Goal: Transaction & Acquisition: Book appointment/travel/reservation

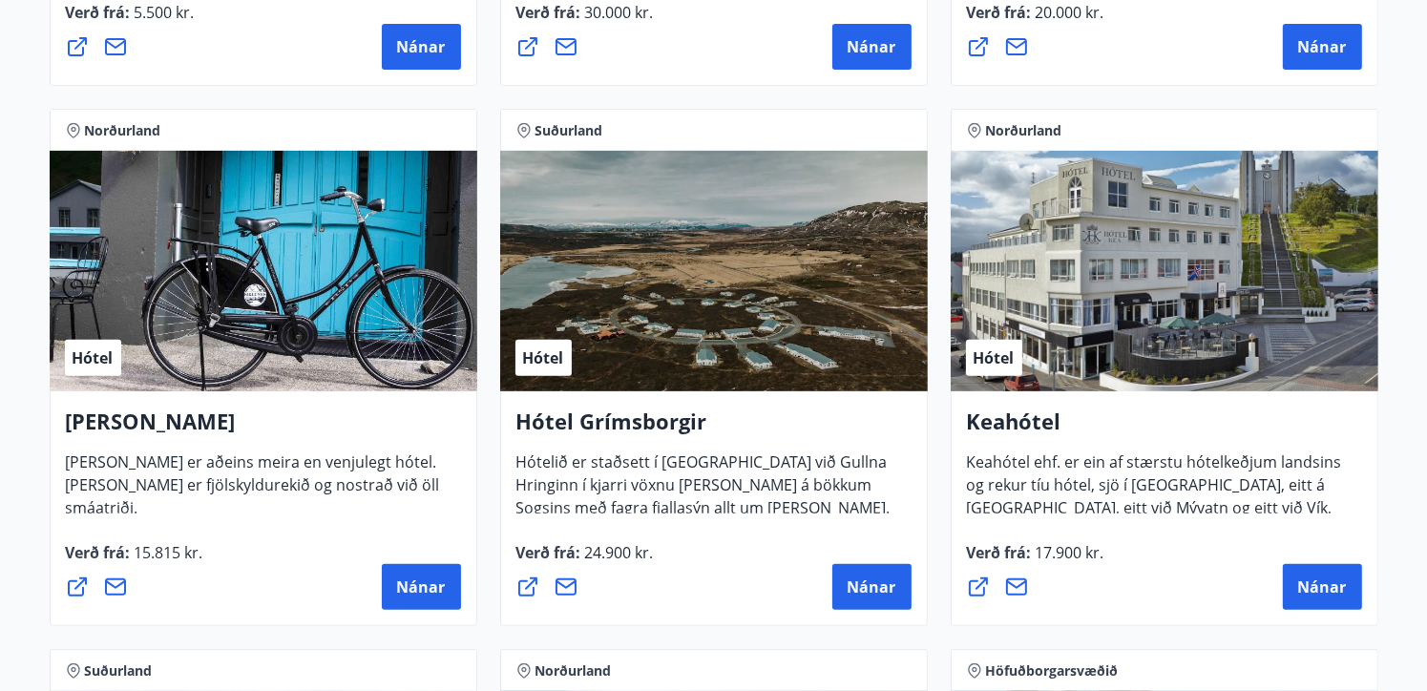
scroll to position [668, 0]
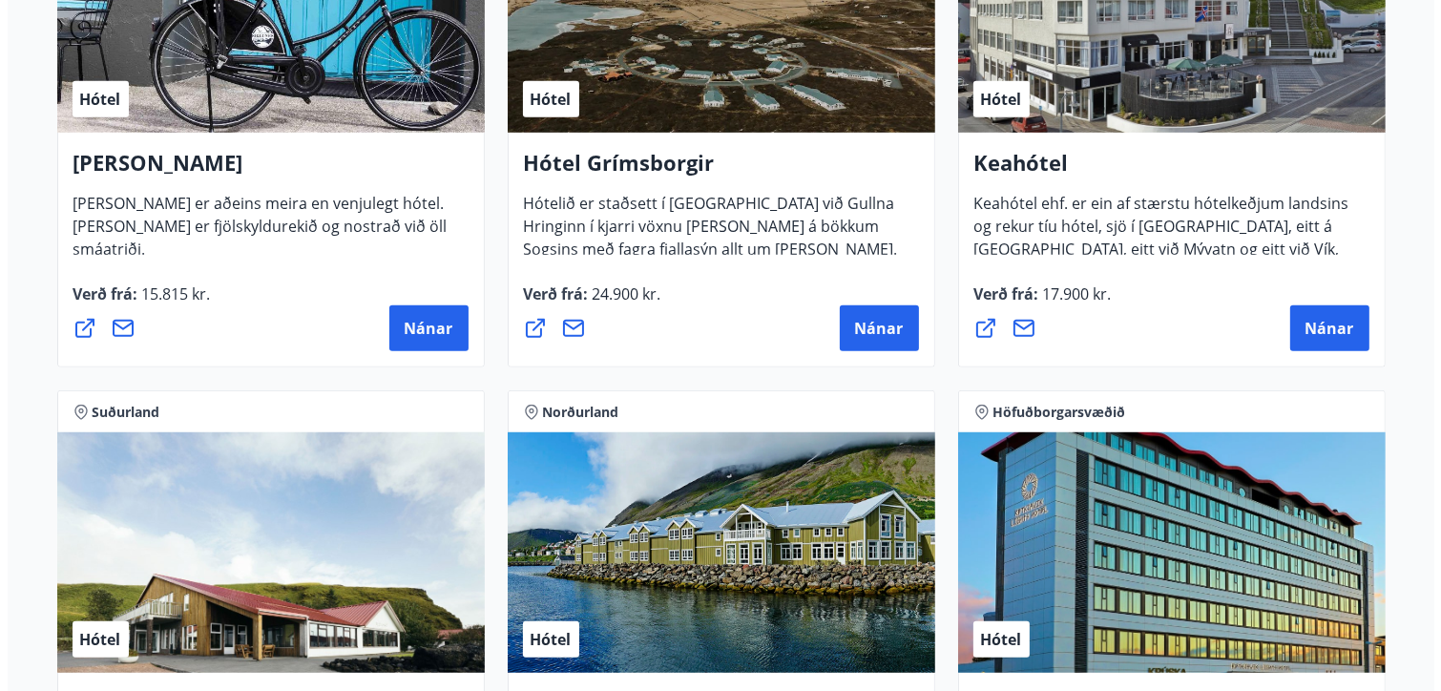
scroll to position [1050, 0]
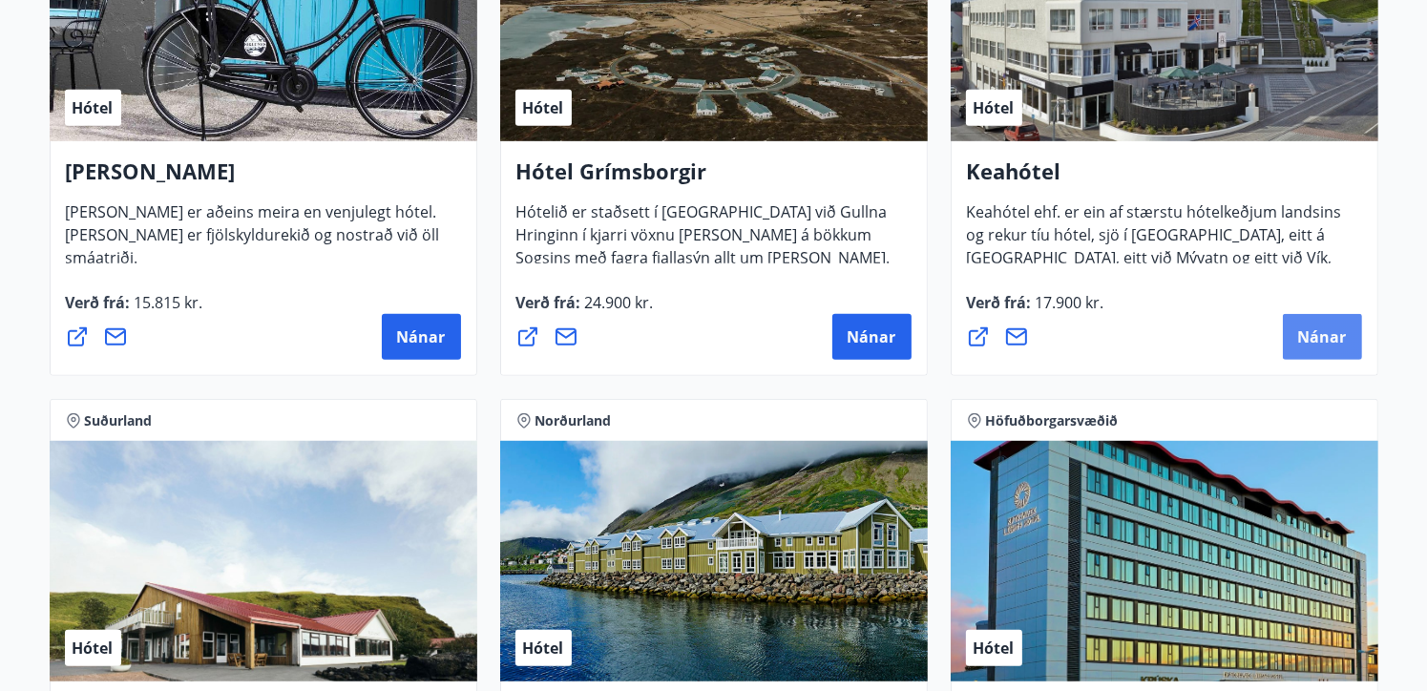
click at [1311, 323] on button "Nánar" at bounding box center [1322, 337] width 79 height 46
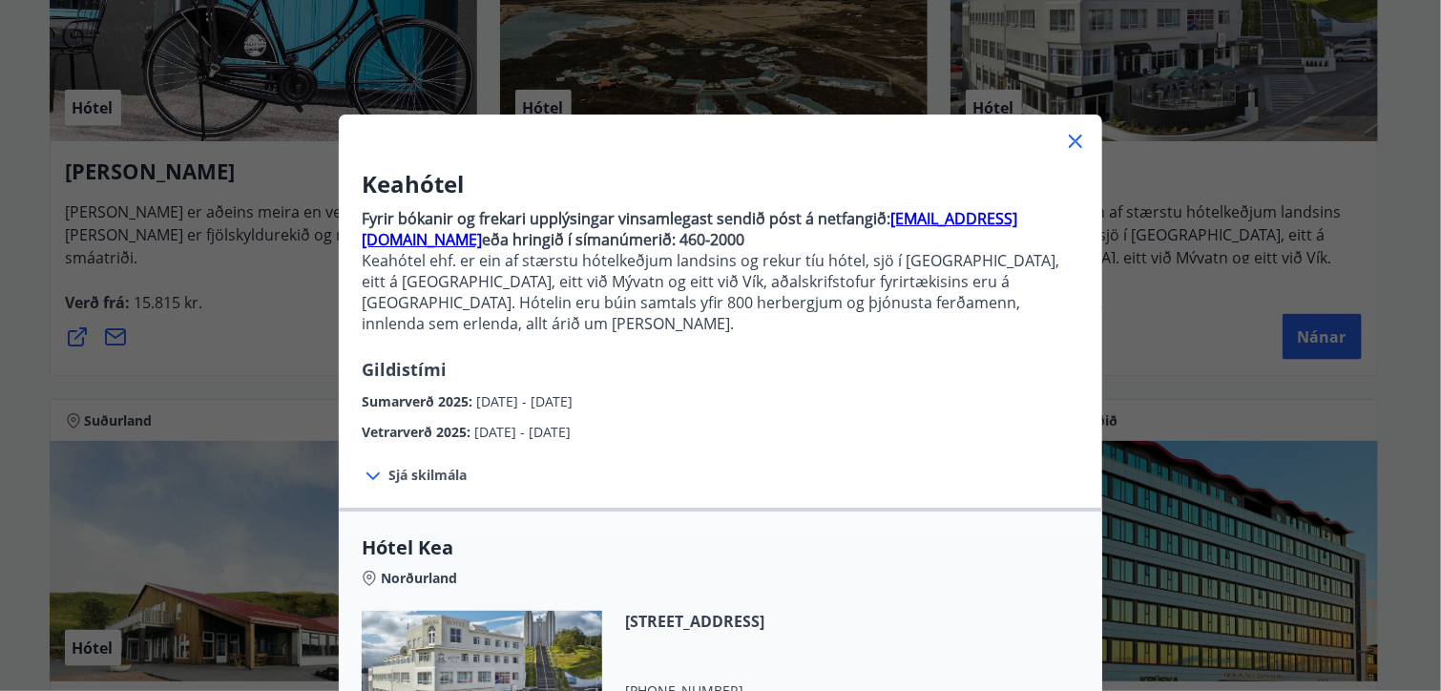
click at [644, 332] on p "Fyrir bókanir og frekari upplýsingar vinsamlegast sendið póst á netfangið: boka…" at bounding box center [721, 278] width 718 height 157
click at [908, 389] on div "Keahótel Fyrir bókanir og frekari upplýsingar vinsamlegast sendið póst á netfan…" at bounding box center [721, 305] width 764 height 275
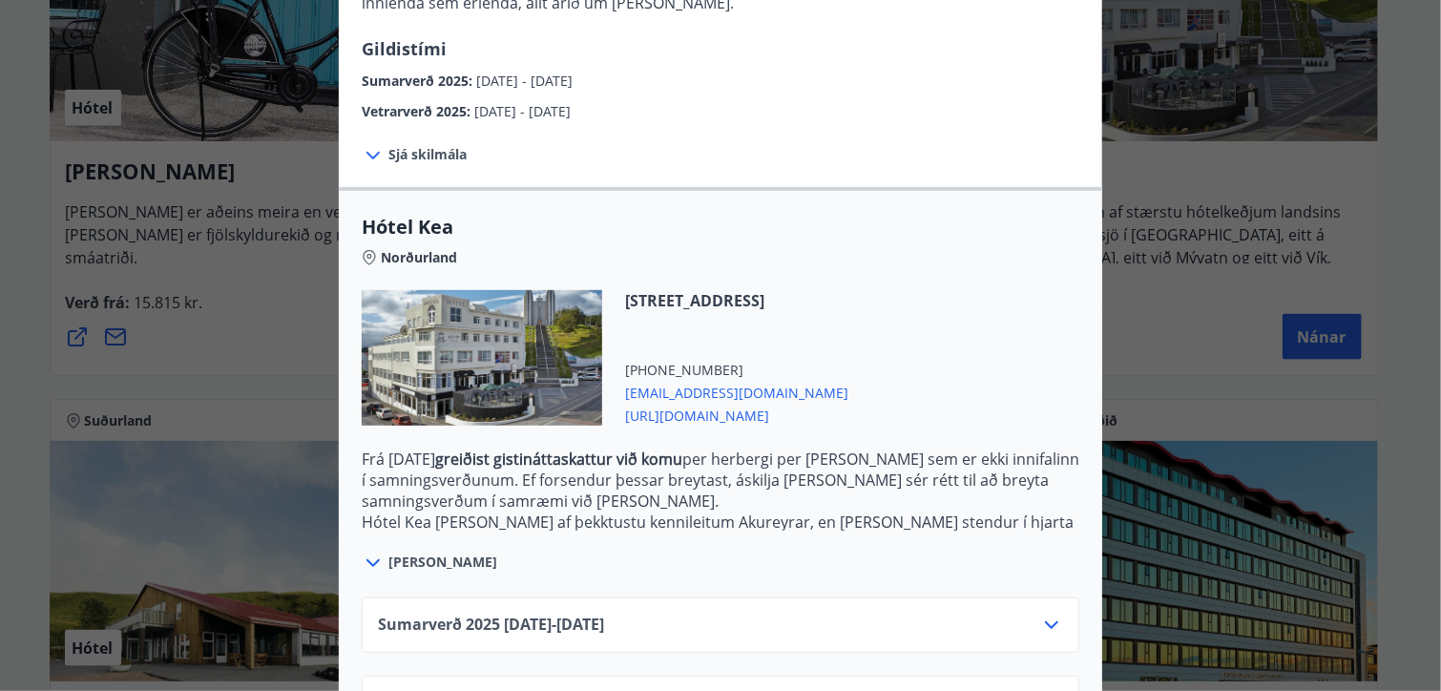
scroll to position [375, 0]
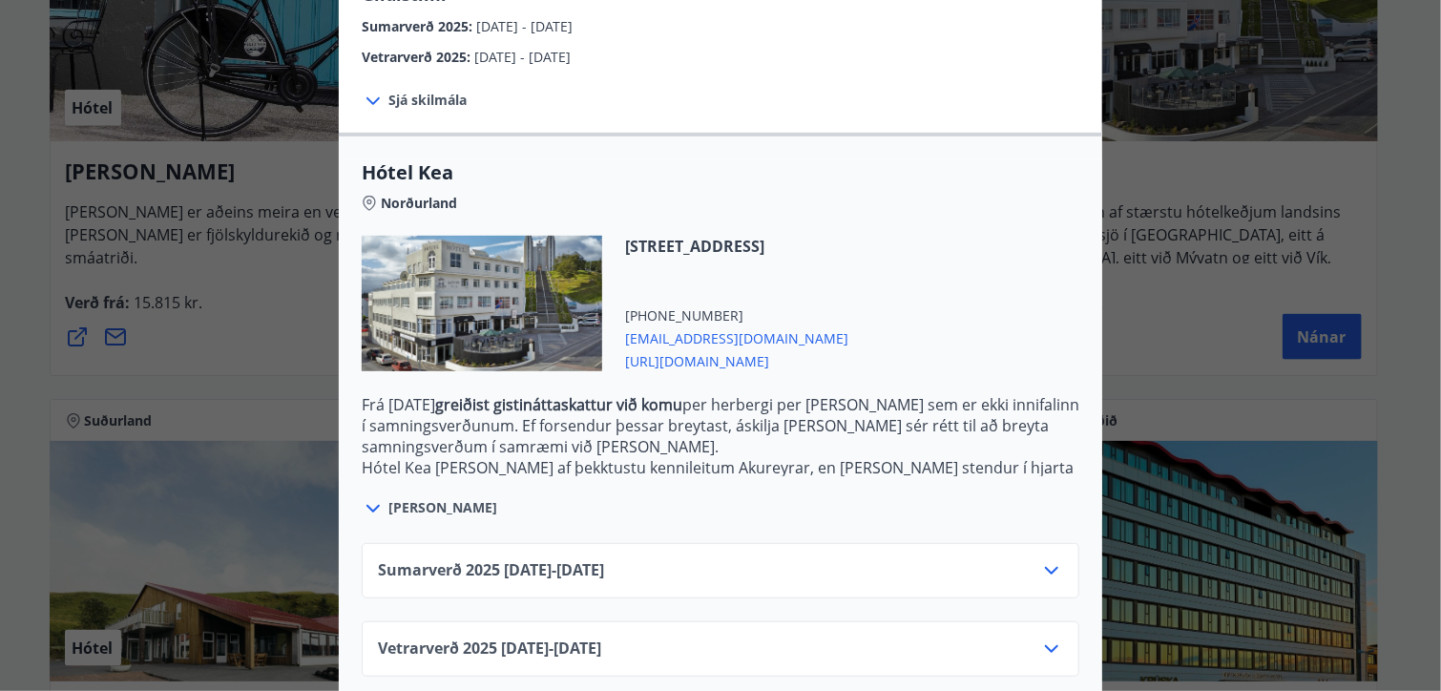
click at [1041, 559] on icon at bounding box center [1051, 570] width 23 height 23
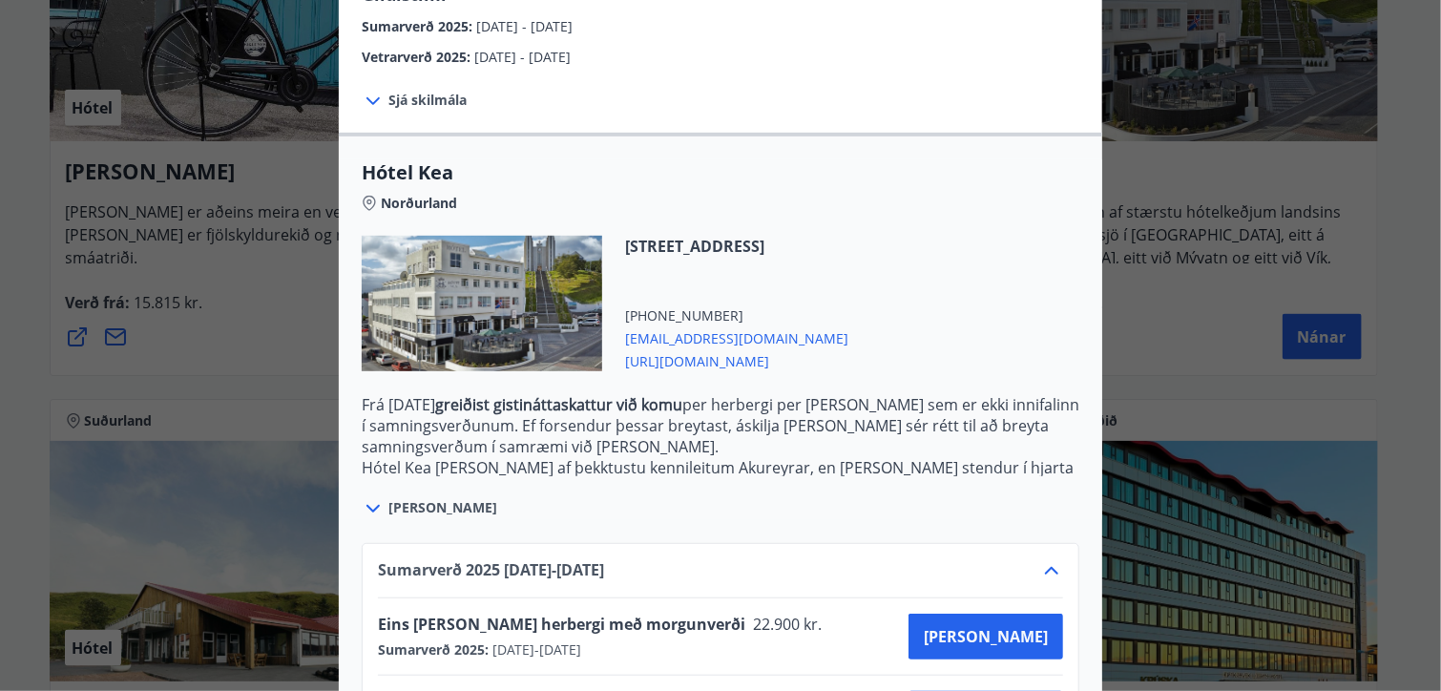
scroll to position [530, 0]
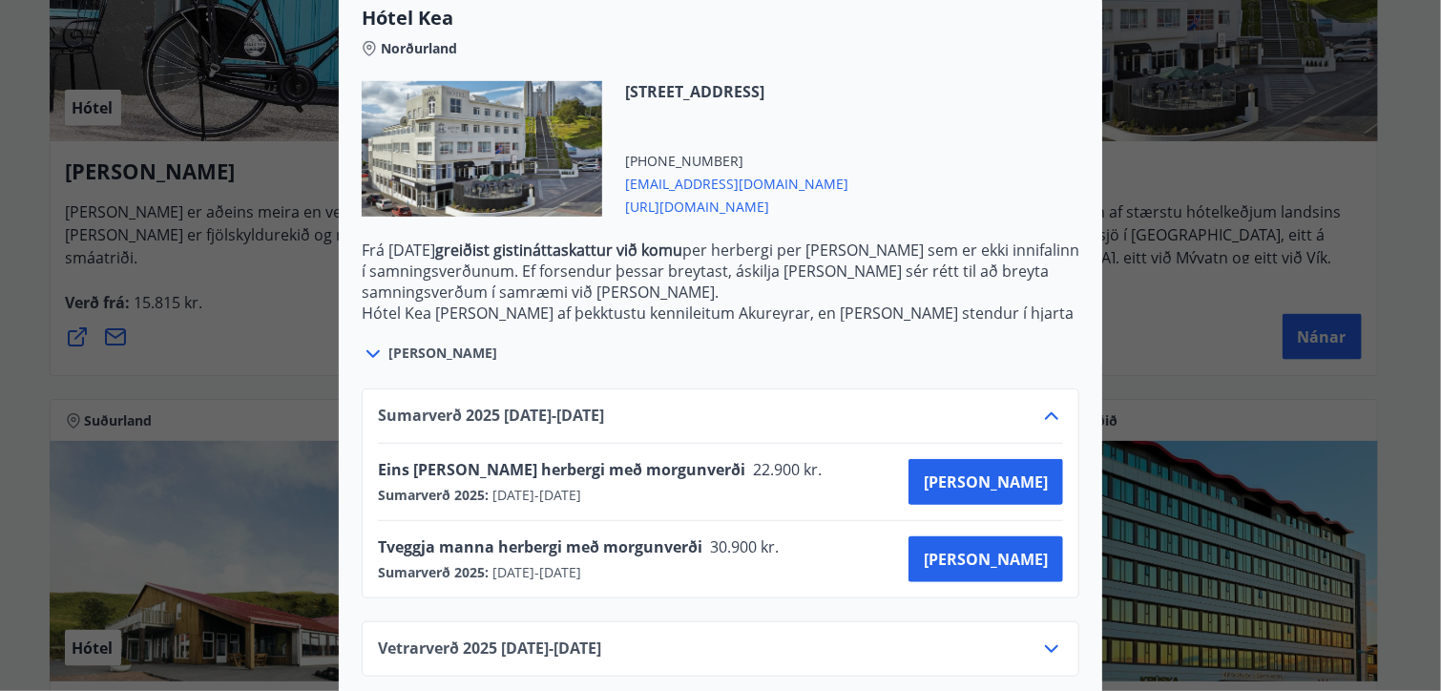
click at [1049, 405] on icon at bounding box center [1051, 416] width 23 height 23
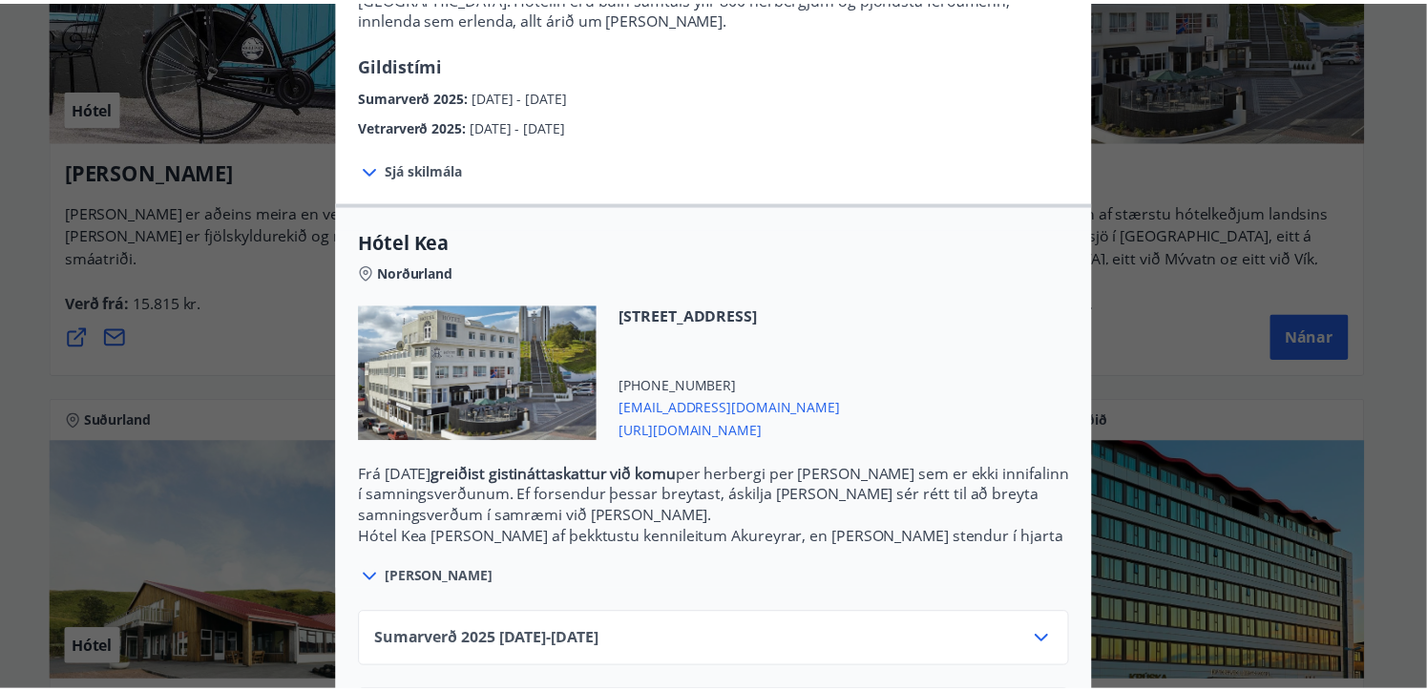
scroll to position [0, 0]
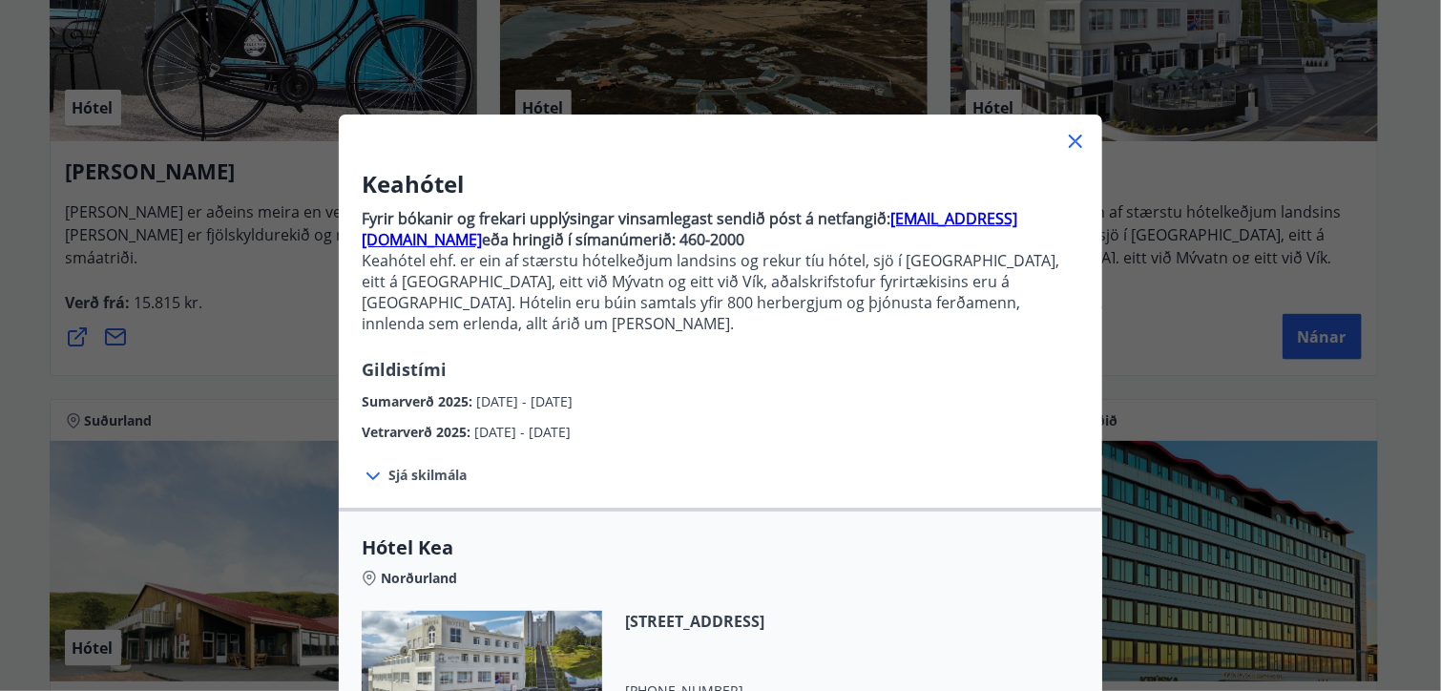
drag, startPoint x: 1065, startPoint y: 137, endPoint x: 1053, endPoint y: 190, distance: 53.9
click at [1069, 137] on icon at bounding box center [1075, 141] width 13 height 13
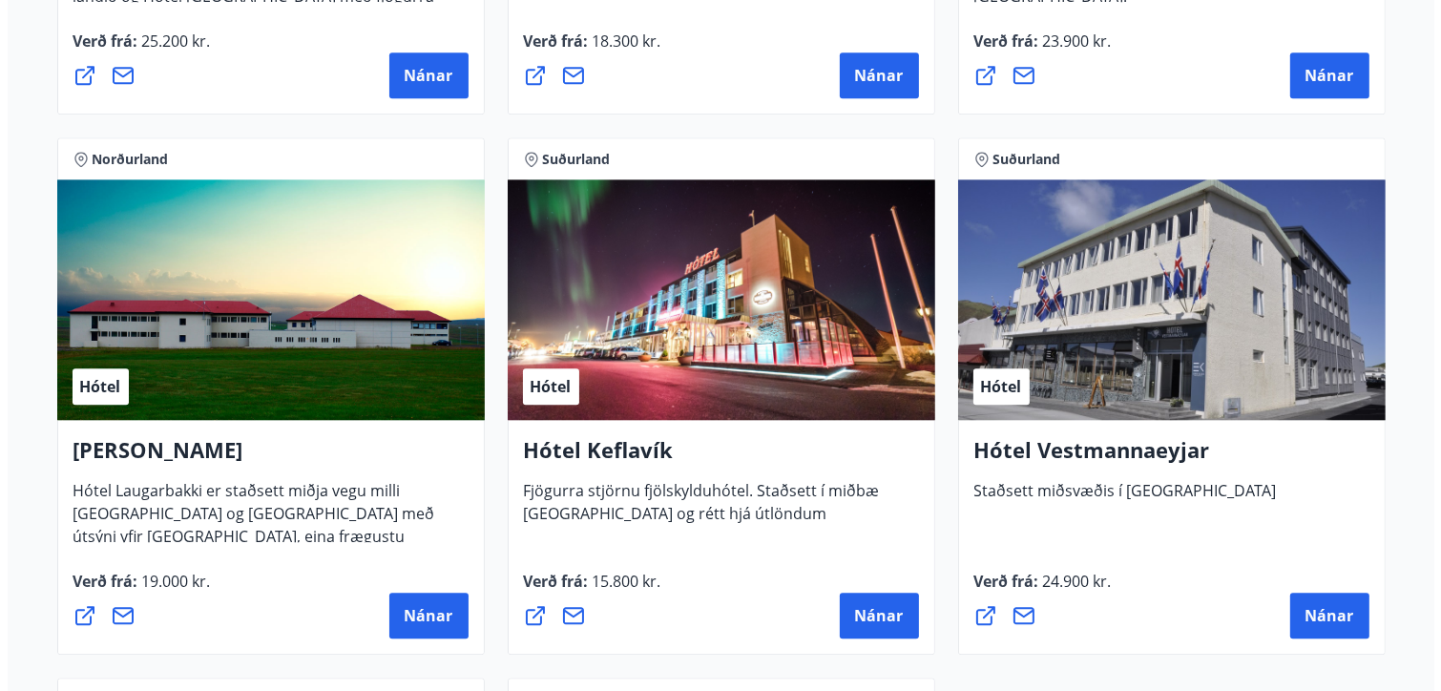
scroll to position [4582, 0]
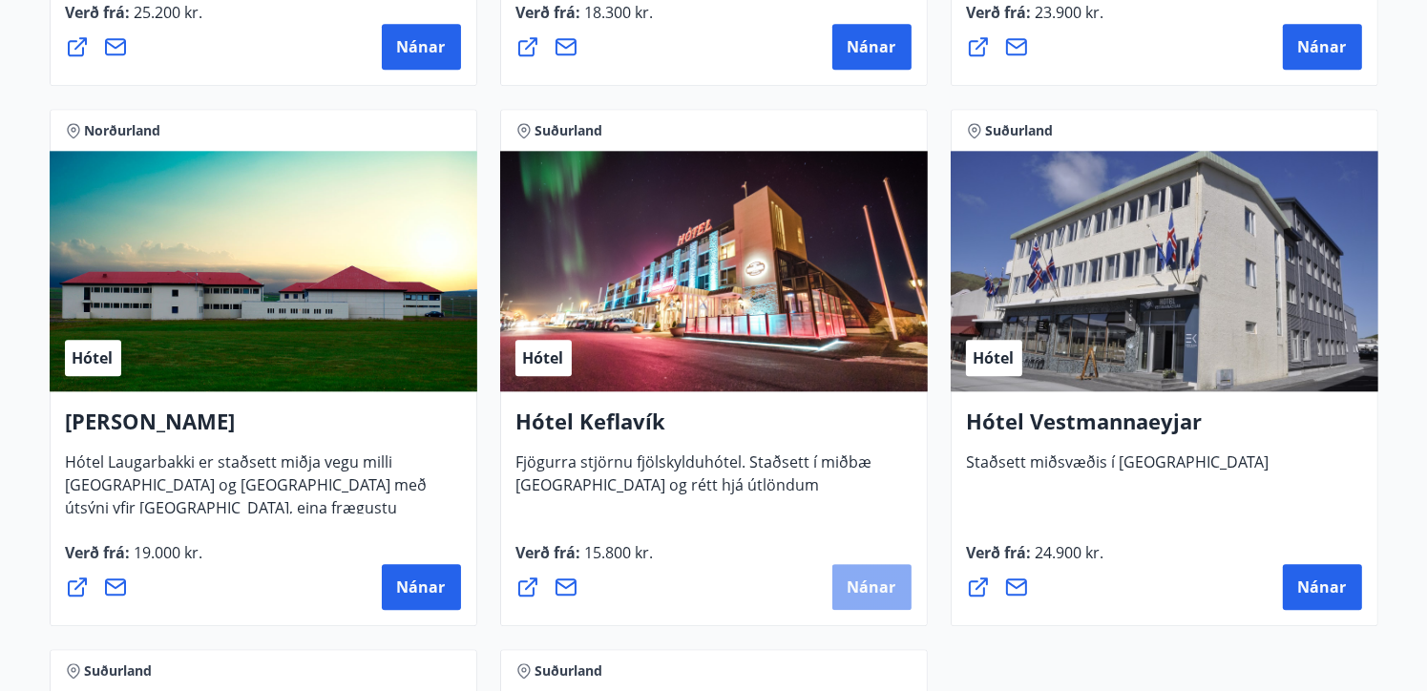
click at [856, 579] on span "Nánar" at bounding box center [872, 587] width 49 height 21
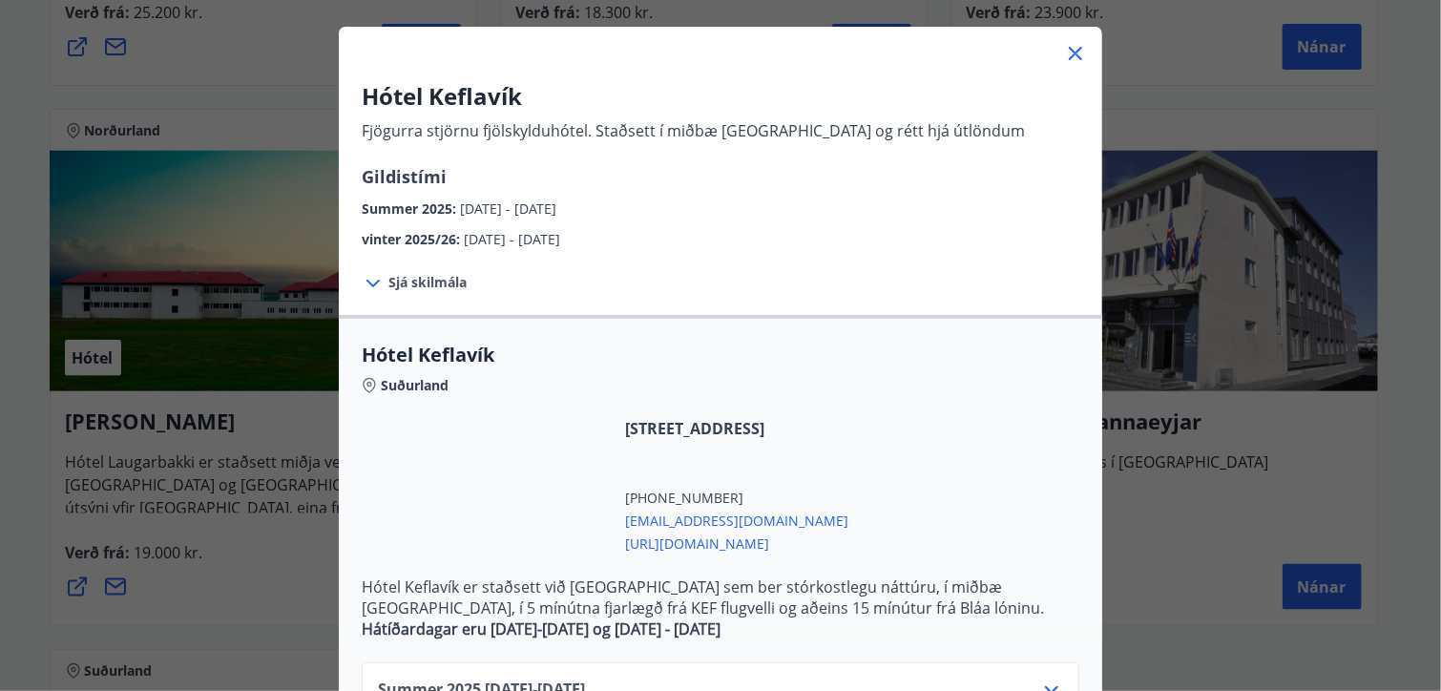
scroll to position [286, 0]
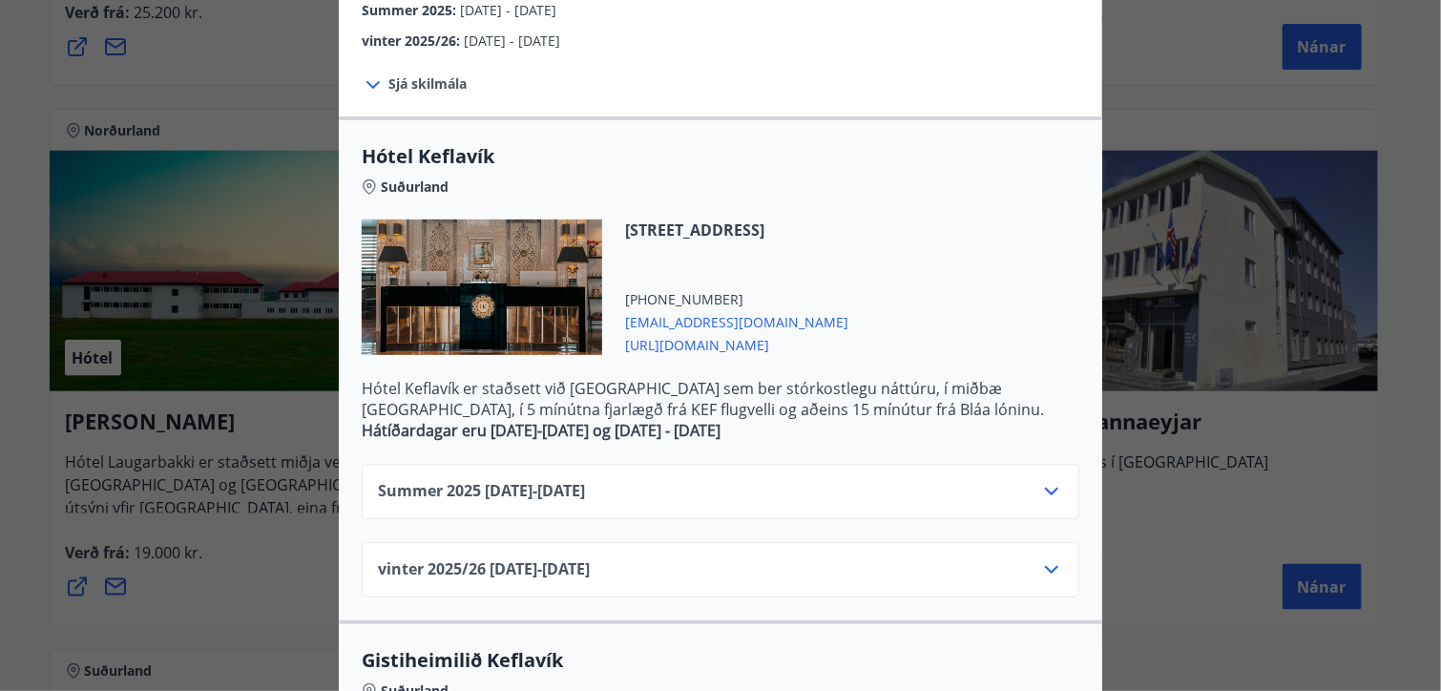
click at [1042, 493] on icon at bounding box center [1051, 491] width 23 height 23
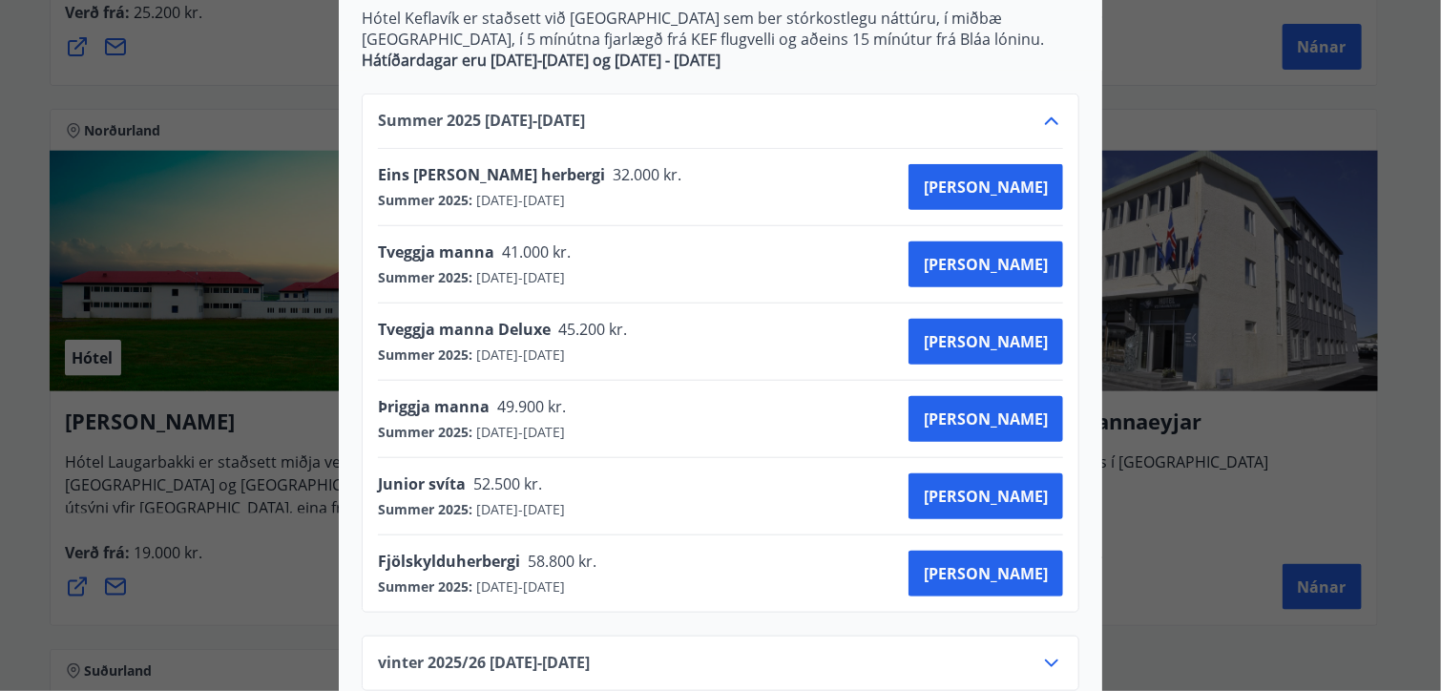
scroll to position [668, 0]
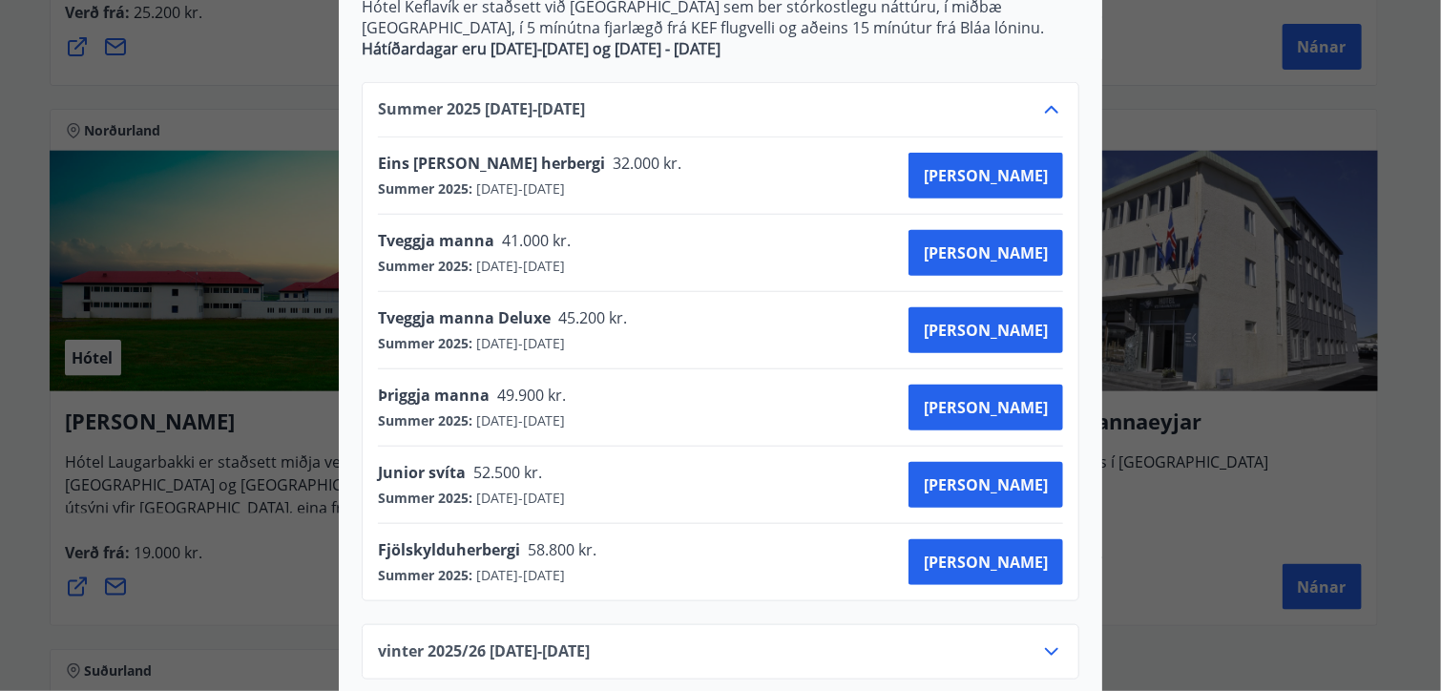
click at [683, 106] on div "Summer 2025 01.06.25 - 31.10.25" at bounding box center [720, 117] width 685 height 38
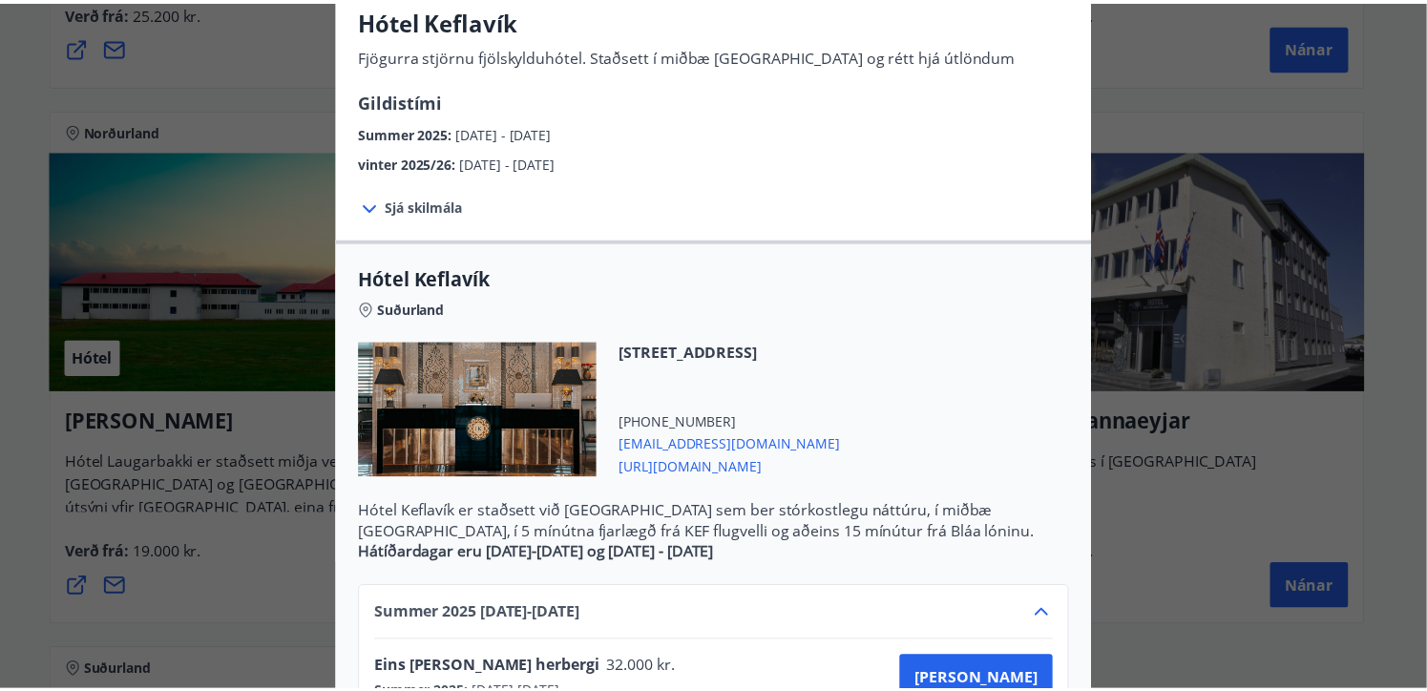
scroll to position [95, 0]
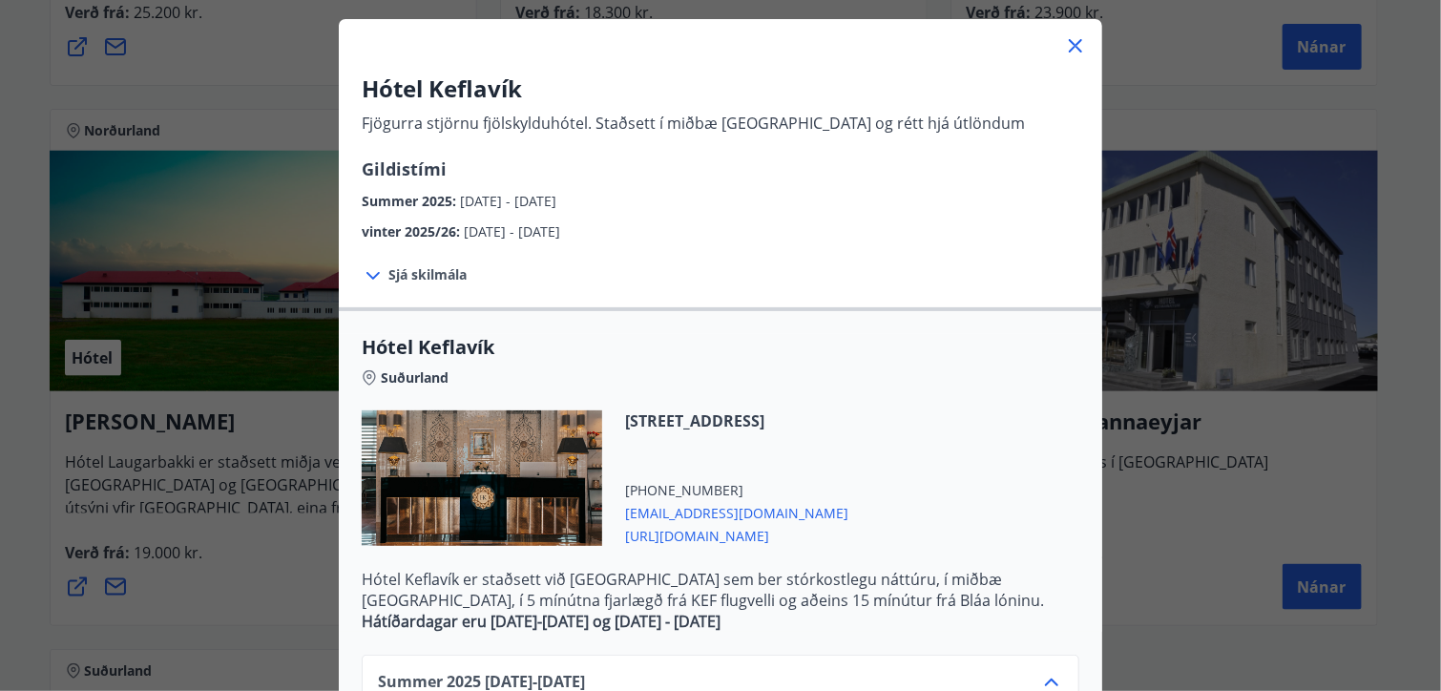
click at [392, 275] on span "Sjá skilmála" at bounding box center [428, 274] width 78 height 19
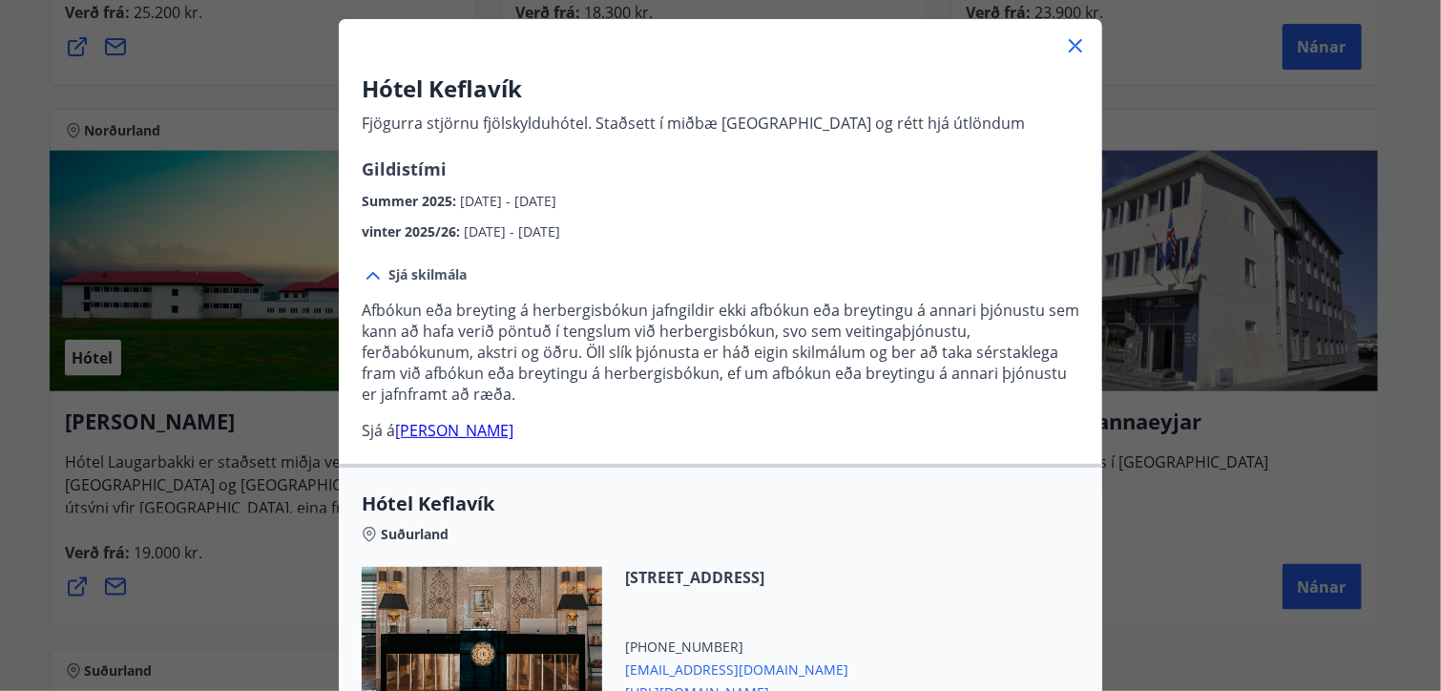
click at [474, 431] on link "heimasíðu hótels" at bounding box center [454, 430] width 118 height 21
click at [1070, 41] on icon at bounding box center [1075, 45] width 23 height 23
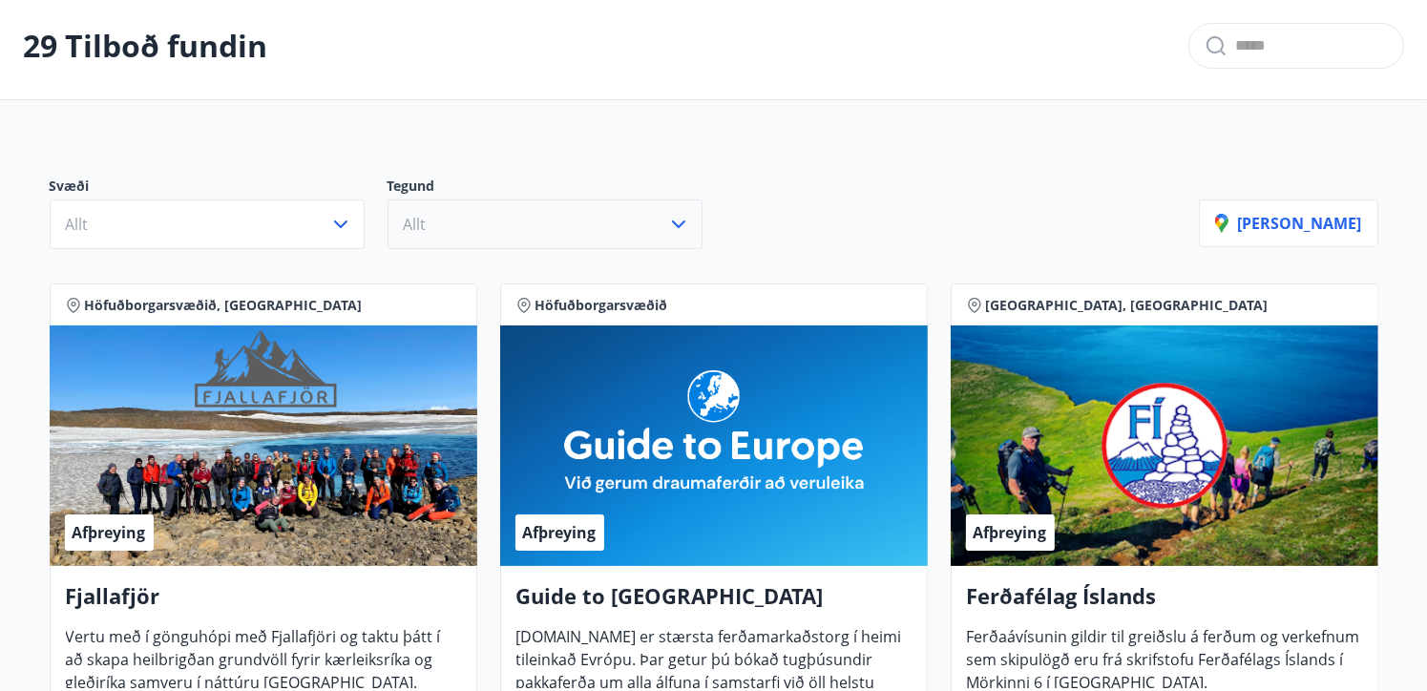
scroll to position [0, 0]
